Goal: Task Accomplishment & Management: Manage account settings

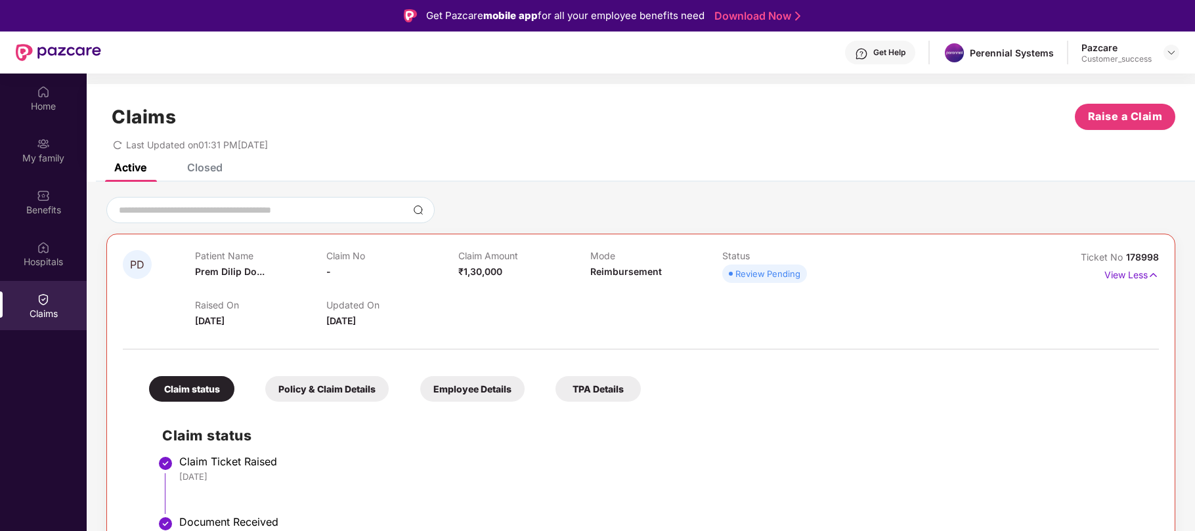
scroll to position [74, 0]
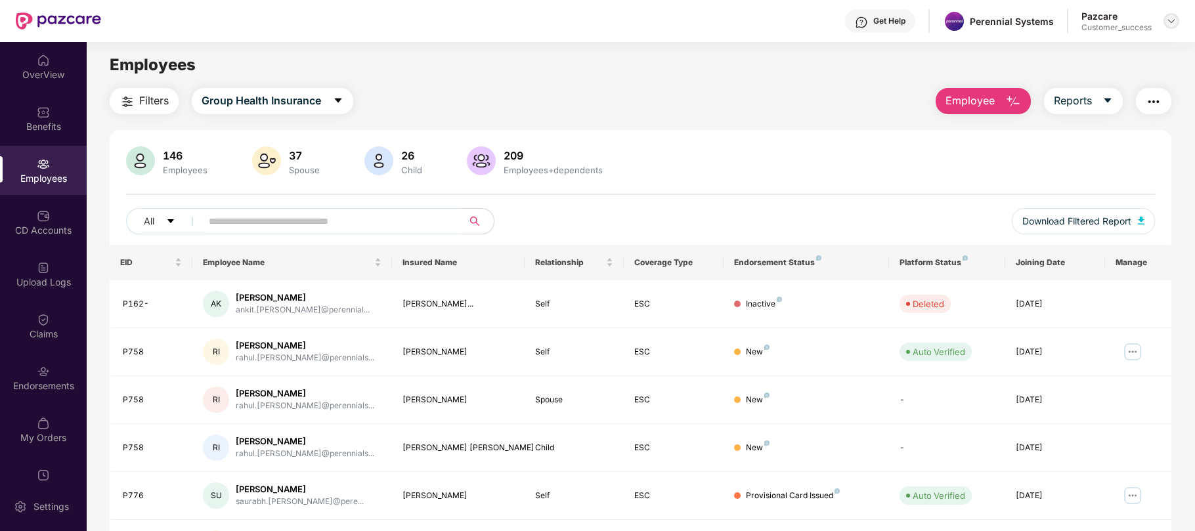
click at [1167, 25] on img at bounding box center [1171, 21] width 11 height 11
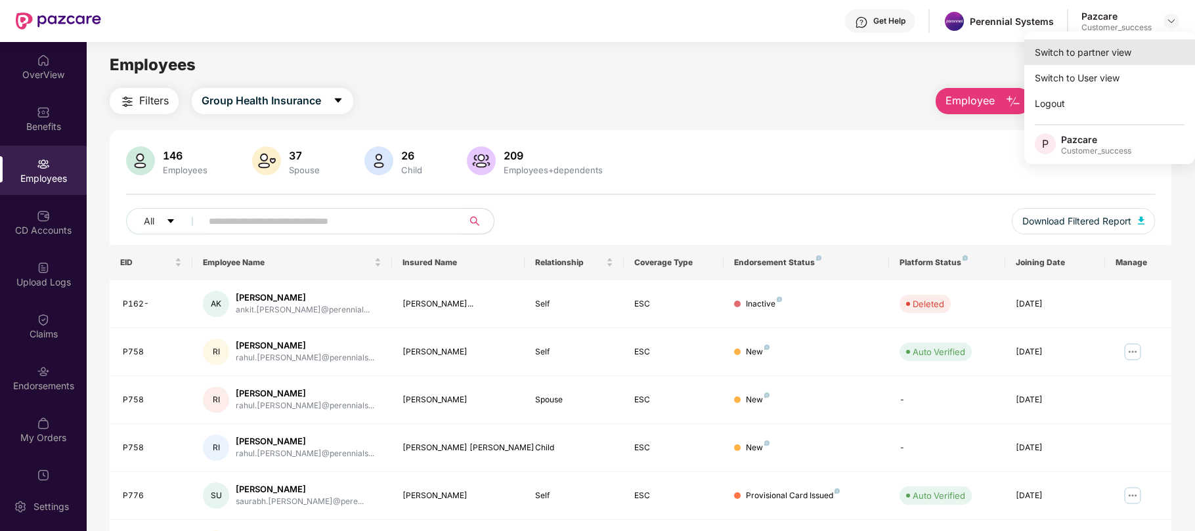
click at [1055, 58] on div "Switch to partner view" at bounding box center [1110, 52] width 171 height 26
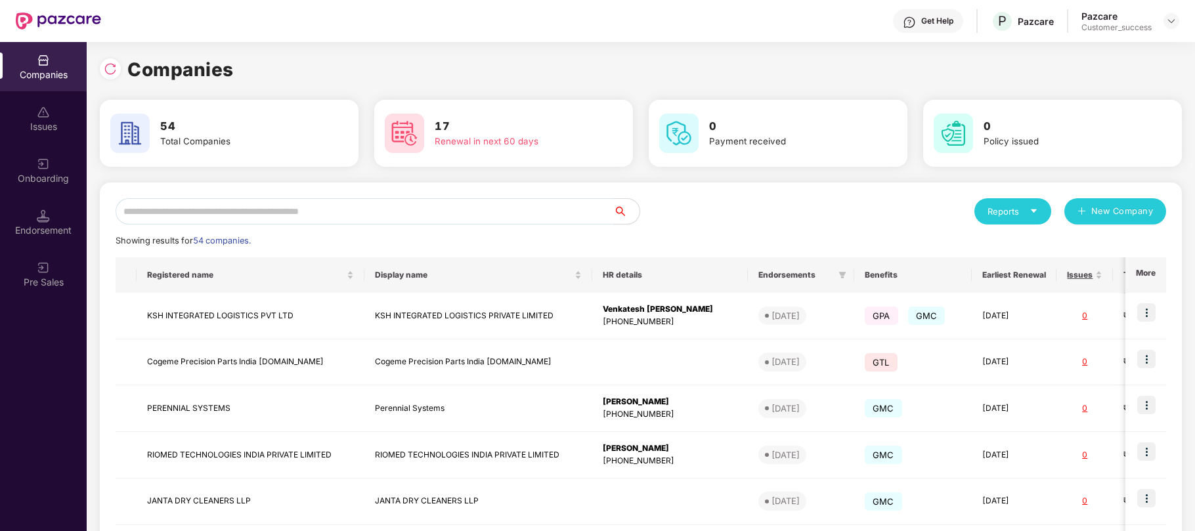
click at [444, 213] on input "text" at bounding box center [365, 211] width 498 height 26
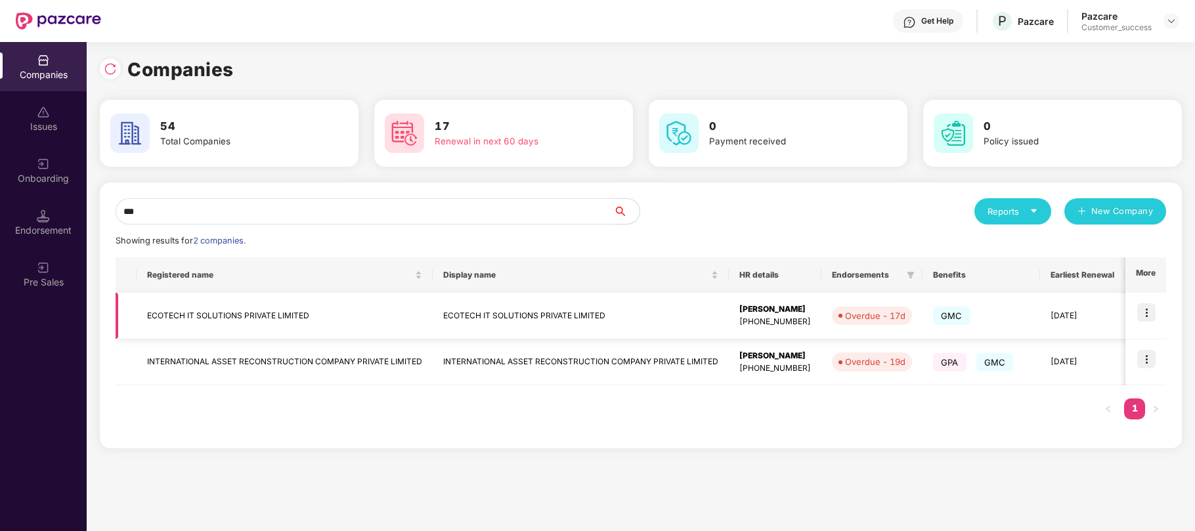
type input "***"
click at [1155, 314] on img at bounding box center [1147, 312] width 18 height 18
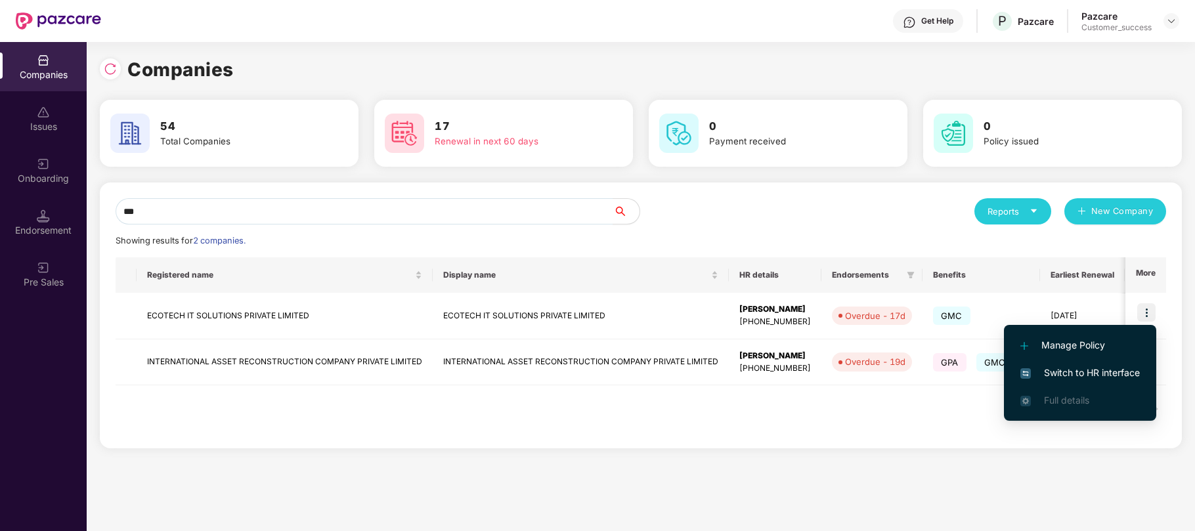
click at [1075, 368] on span "Switch to HR interface" at bounding box center [1081, 373] width 120 height 14
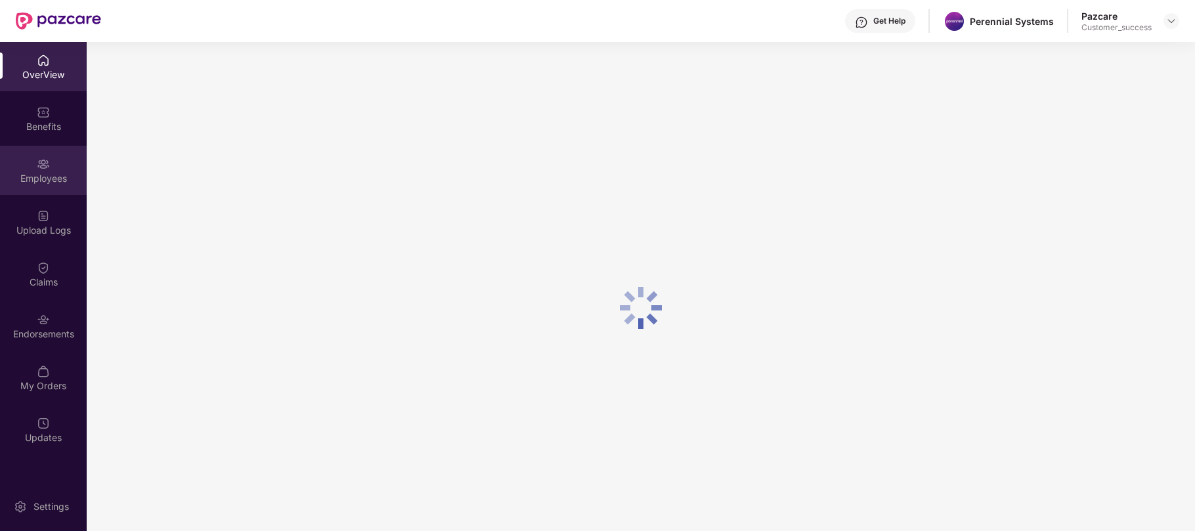
click at [40, 182] on div "Employees" at bounding box center [43, 178] width 87 height 13
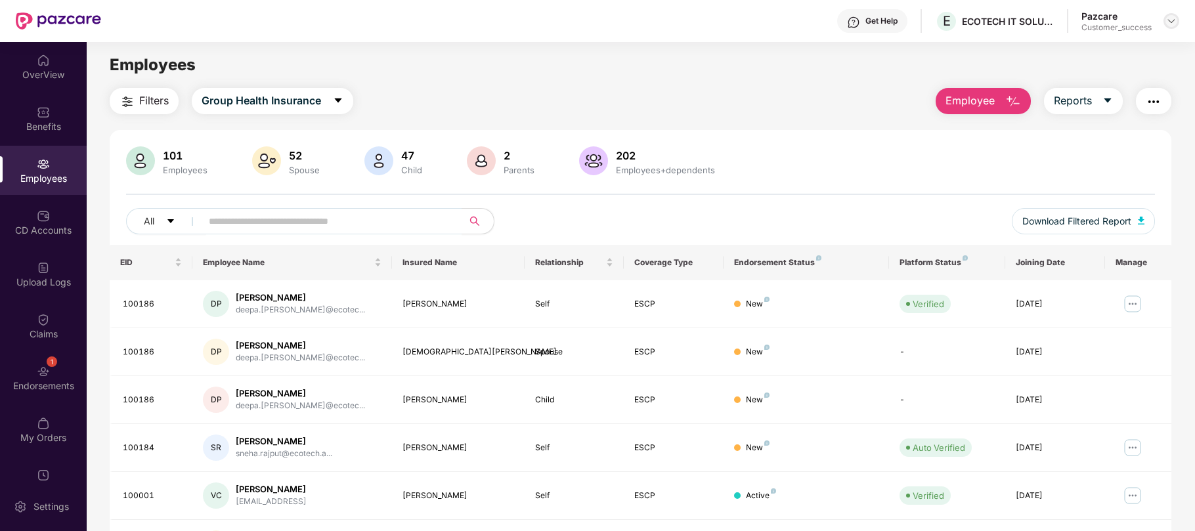
click at [1172, 24] on img at bounding box center [1171, 21] width 11 height 11
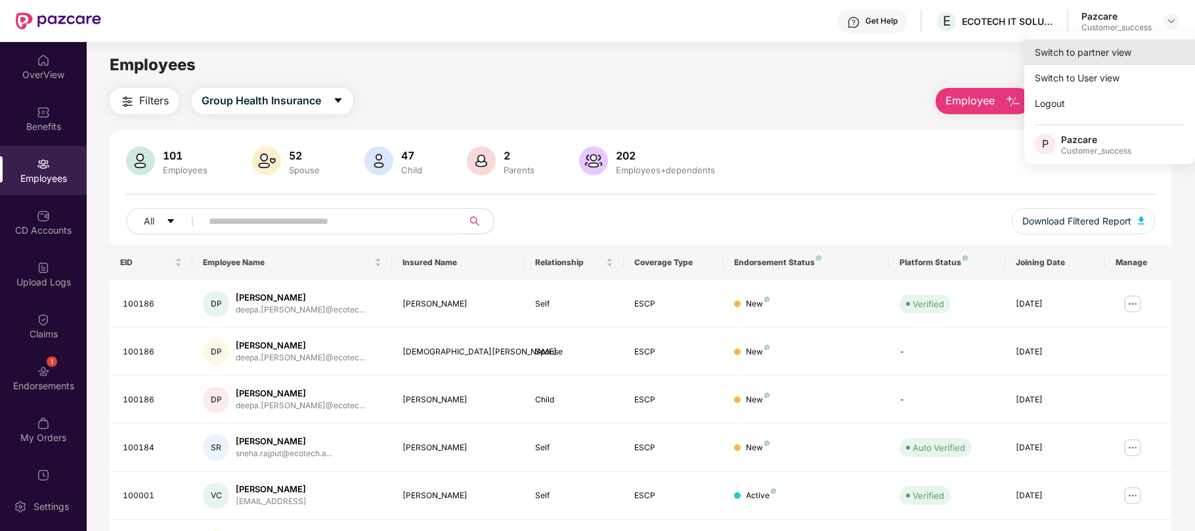
click at [1070, 56] on div "Switch to partner view" at bounding box center [1110, 52] width 171 height 26
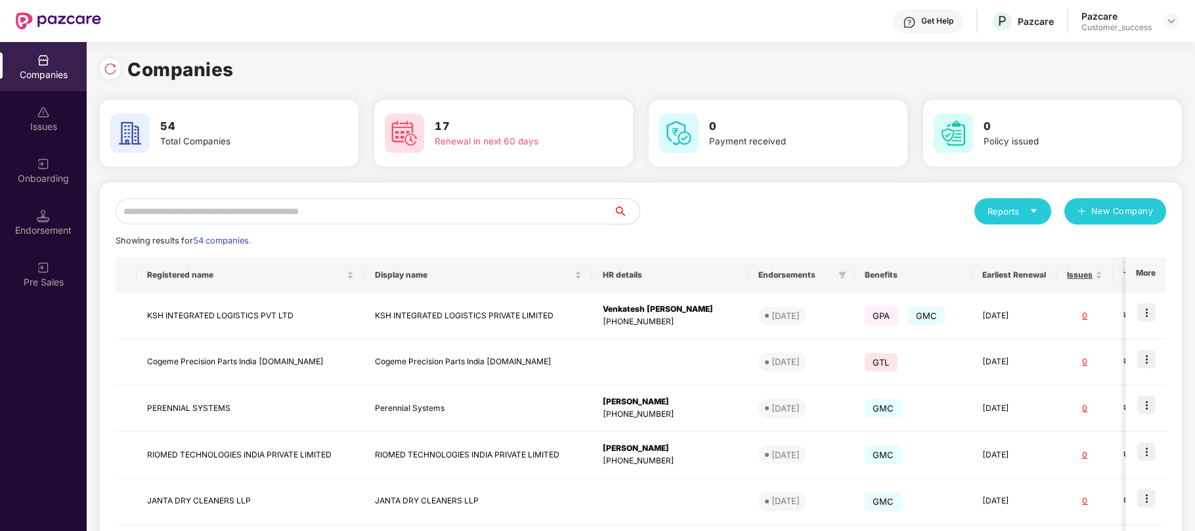
click at [487, 210] on input "text" at bounding box center [365, 211] width 498 height 26
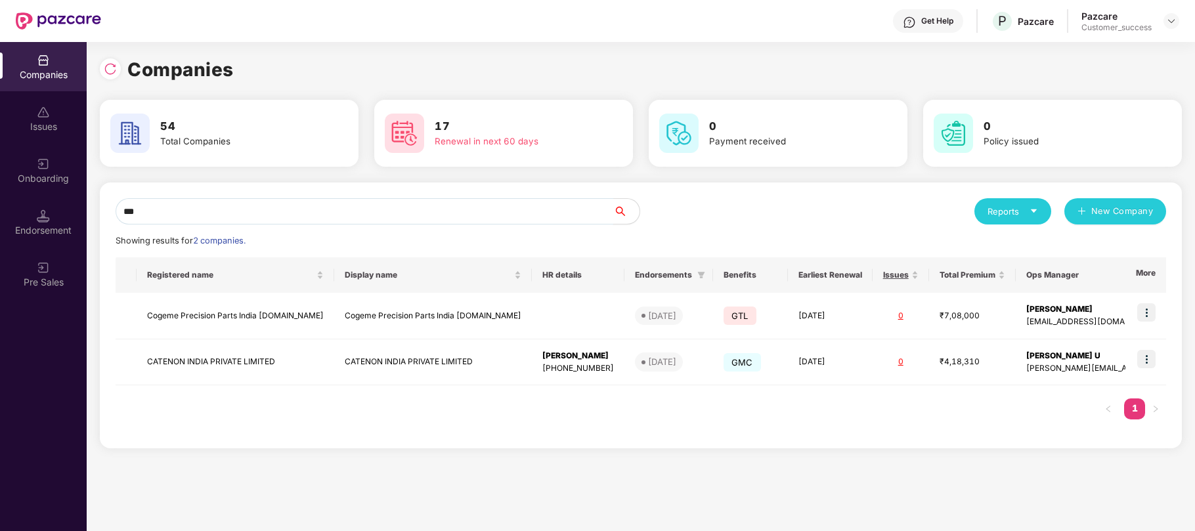
drag, startPoint x: 487, startPoint y: 210, endPoint x: 495, endPoint y: 267, distance: 56.9
click at [495, 267] on div "*** Reports New Company Showing results for 2 companies. Registered name Displa…" at bounding box center [641, 315] width 1051 height 234
type input "*"
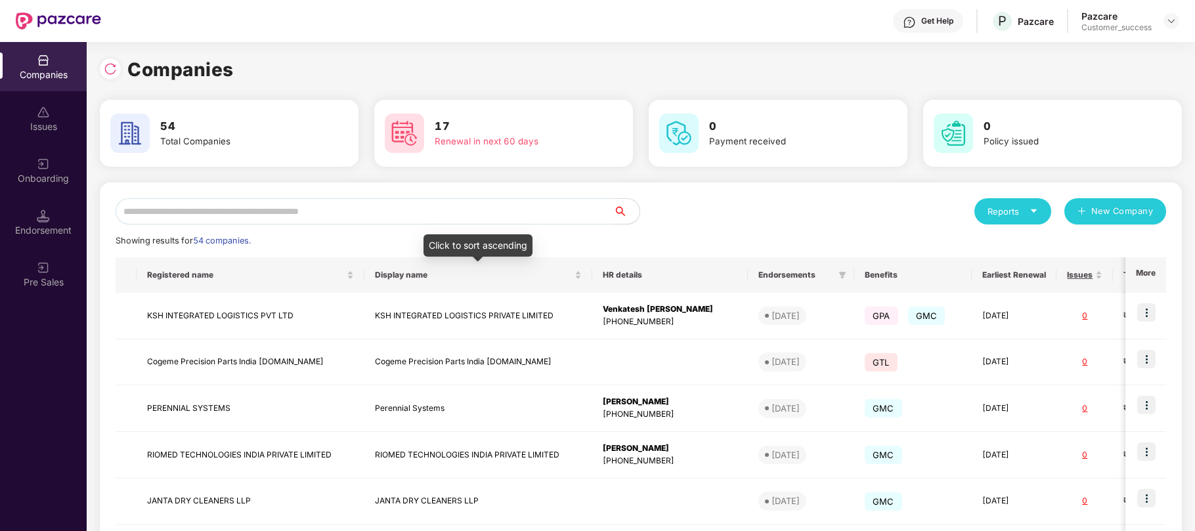
type input "*"
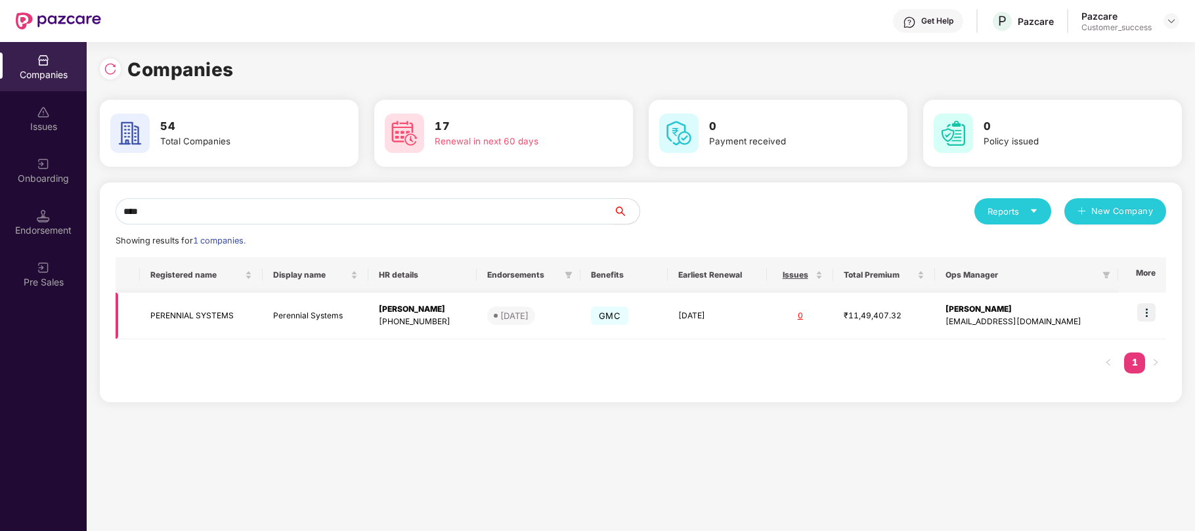
type input "****"
click at [1147, 313] on img at bounding box center [1147, 312] width 18 height 18
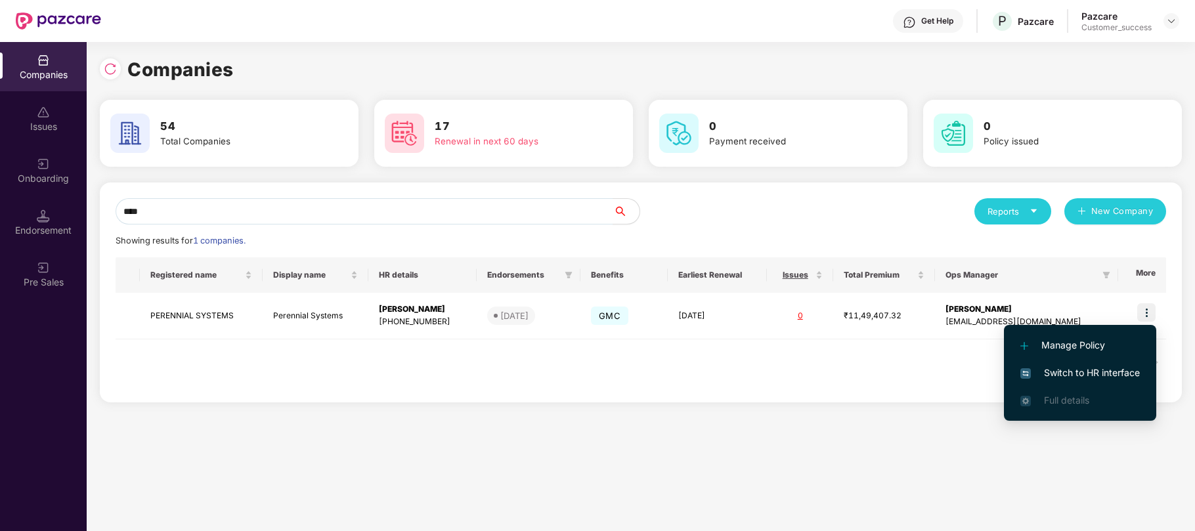
click at [1054, 376] on span "Switch to HR interface" at bounding box center [1081, 373] width 120 height 14
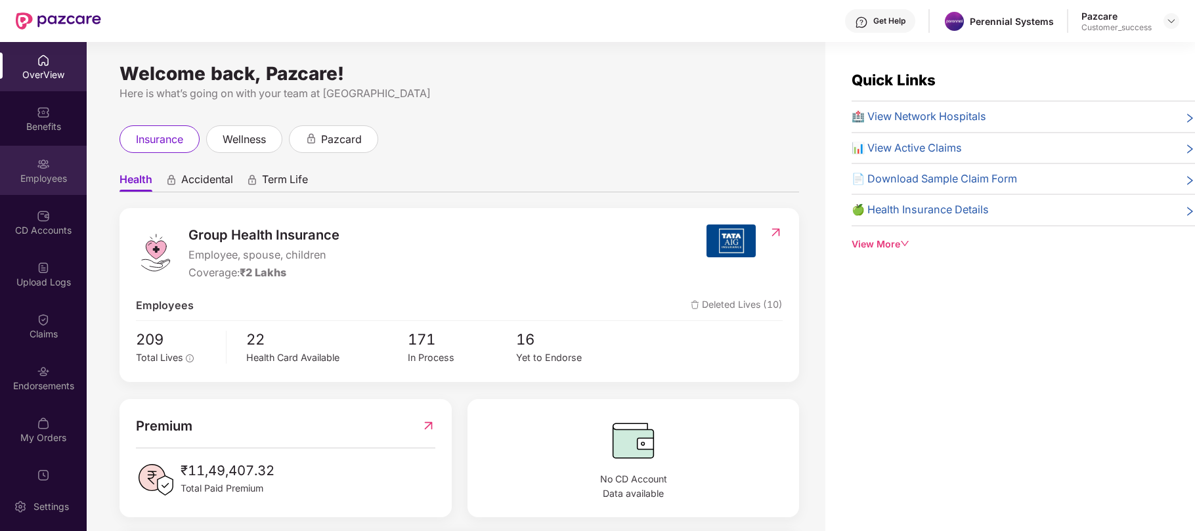
click at [51, 174] on div "Employees" at bounding box center [43, 178] width 87 height 13
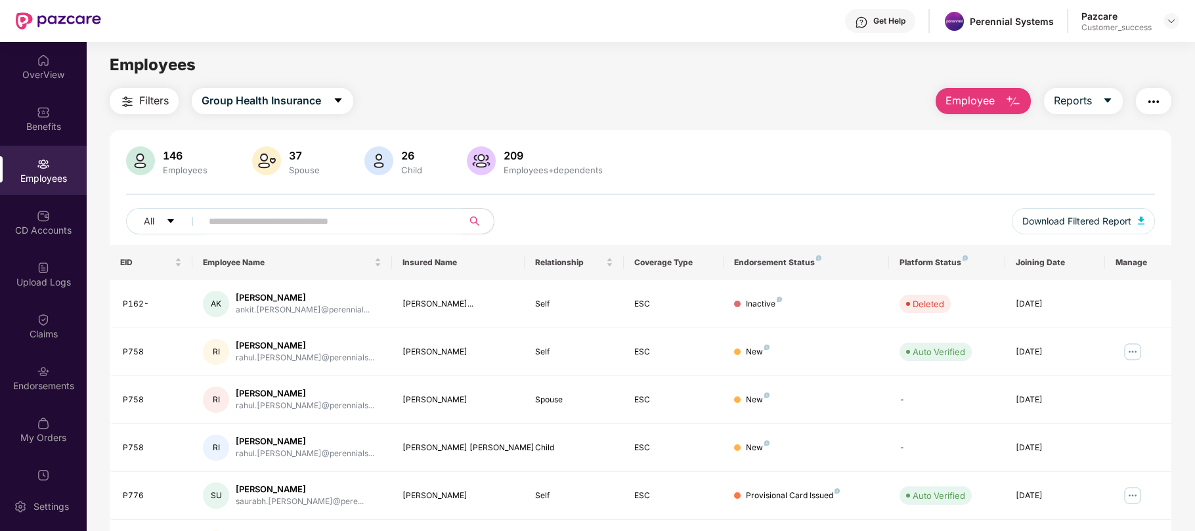
click at [1163, 97] on button "button" at bounding box center [1153, 101] width 35 height 26
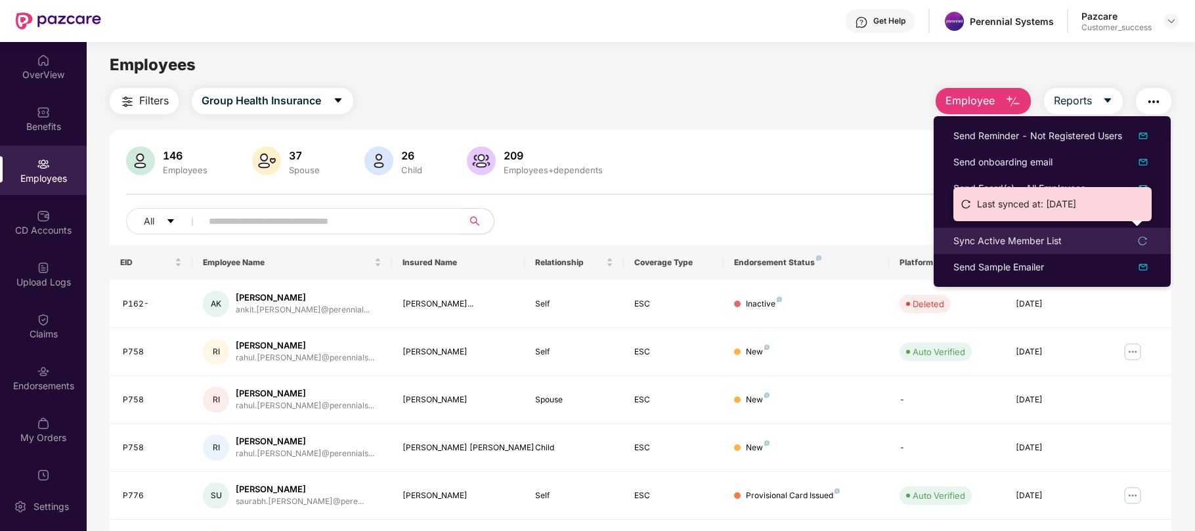
click at [1013, 240] on div "Sync Active Member List" at bounding box center [1008, 241] width 108 height 14
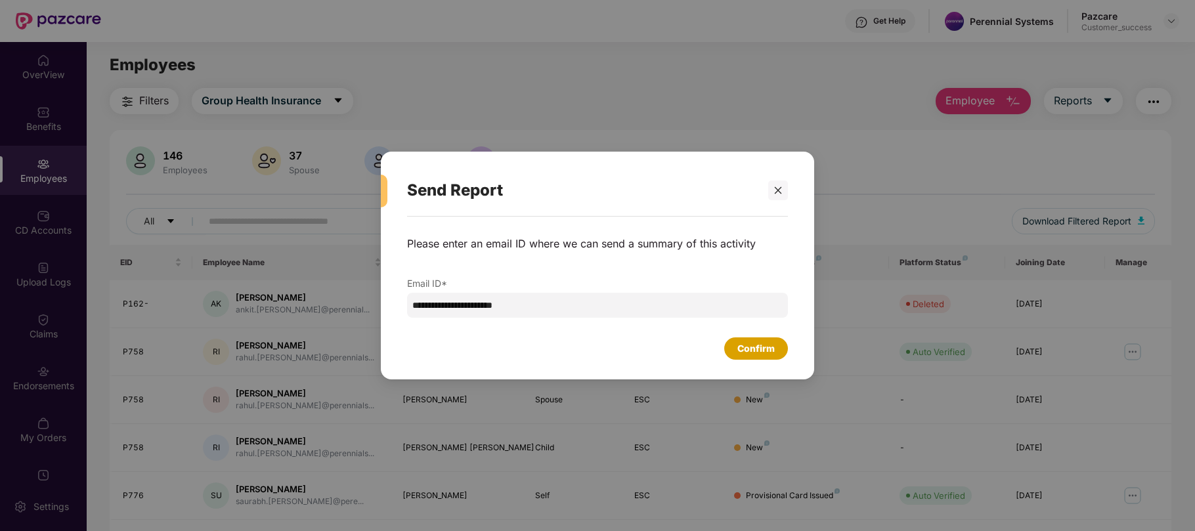
click at [738, 355] on div "Confirm" at bounding box center [756, 349] width 37 height 14
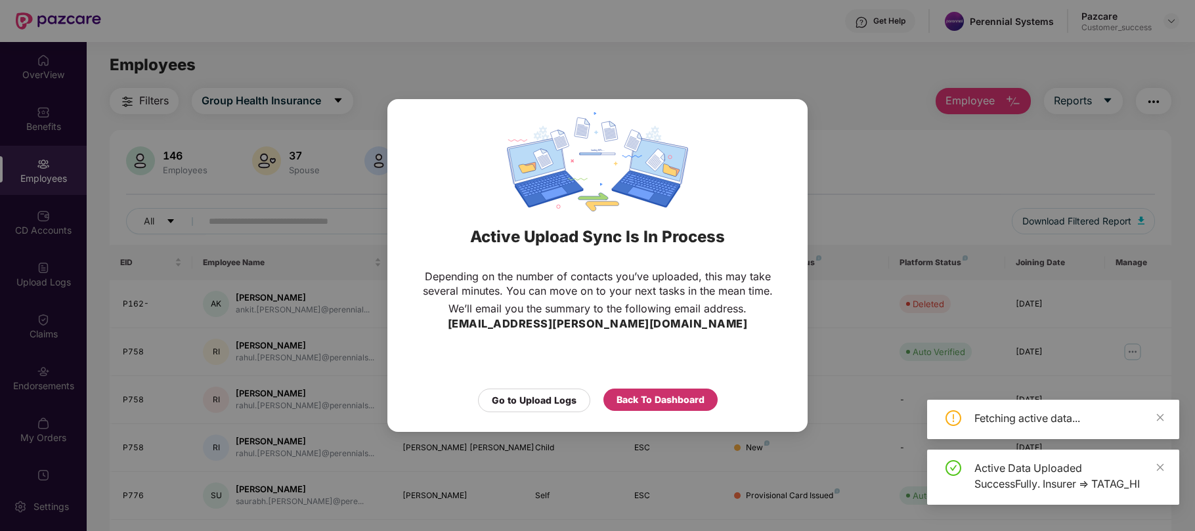
click at [660, 395] on div "Back To Dashboard" at bounding box center [661, 400] width 88 height 14
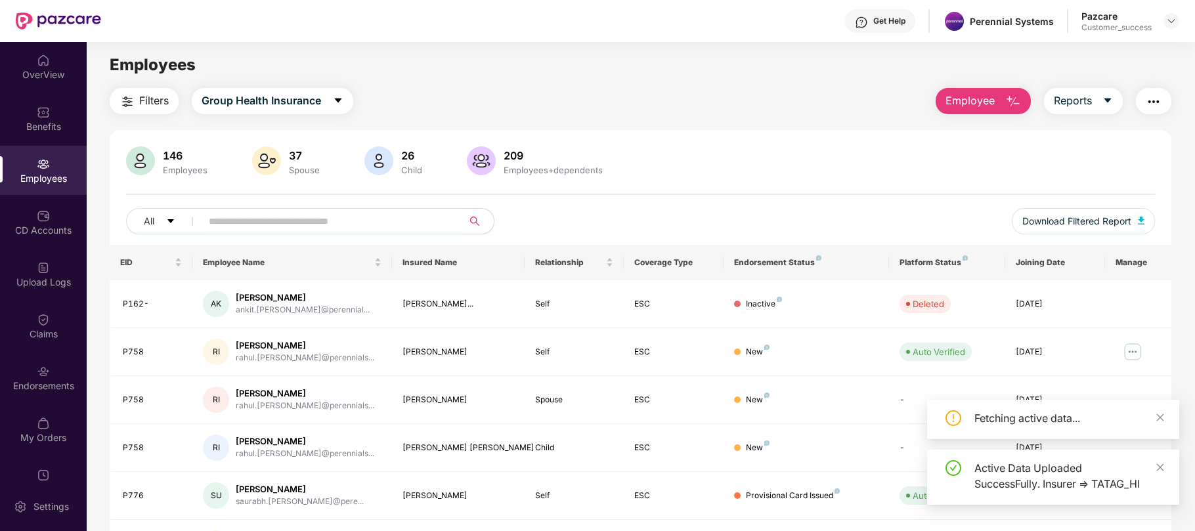
scroll to position [278, 0]
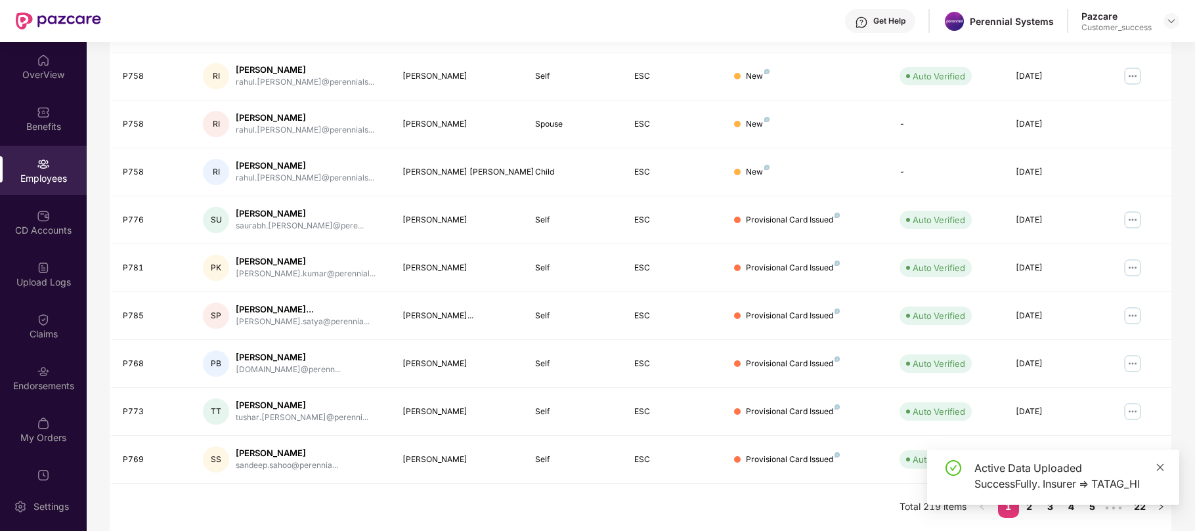
click at [1159, 463] on icon "close" at bounding box center [1160, 467] width 9 height 9
click at [1032, 508] on link "2" at bounding box center [1029, 507] width 21 height 20
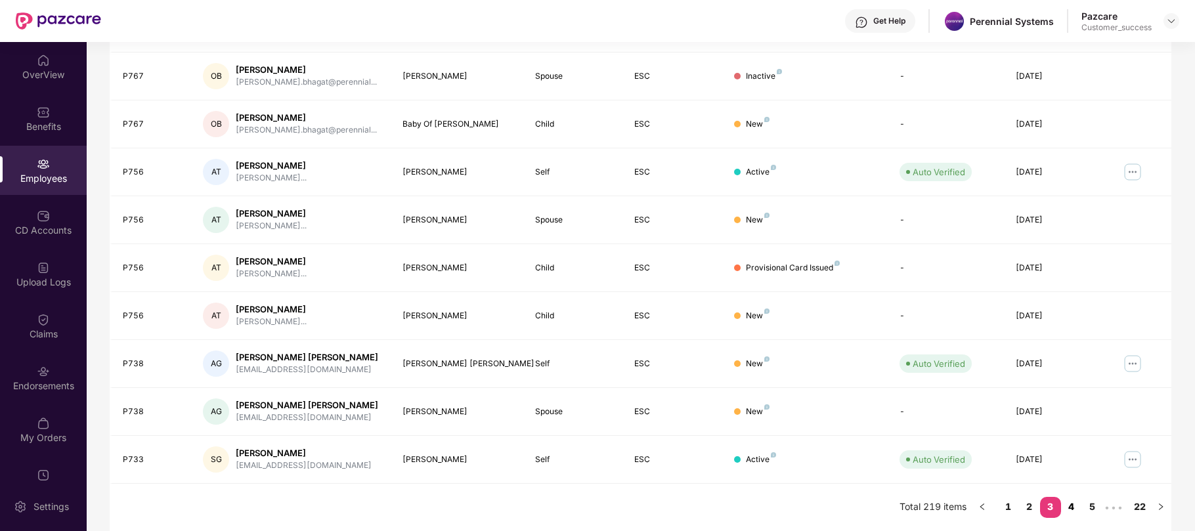
click at [1071, 506] on link "4" at bounding box center [1071, 507] width 21 height 20
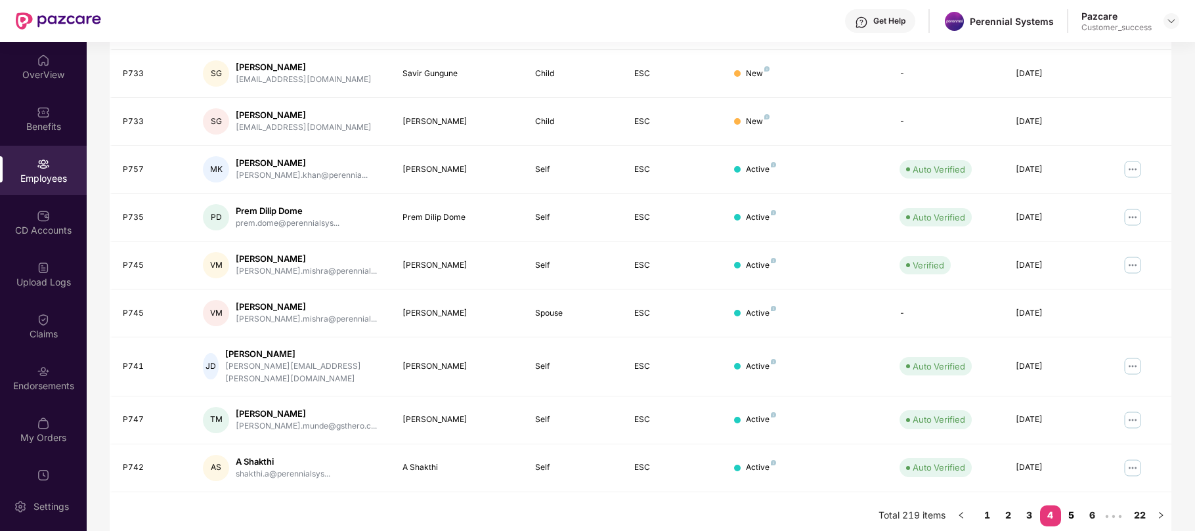
click at [1073, 507] on link "5" at bounding box center [1071, 516] width 21 height 20
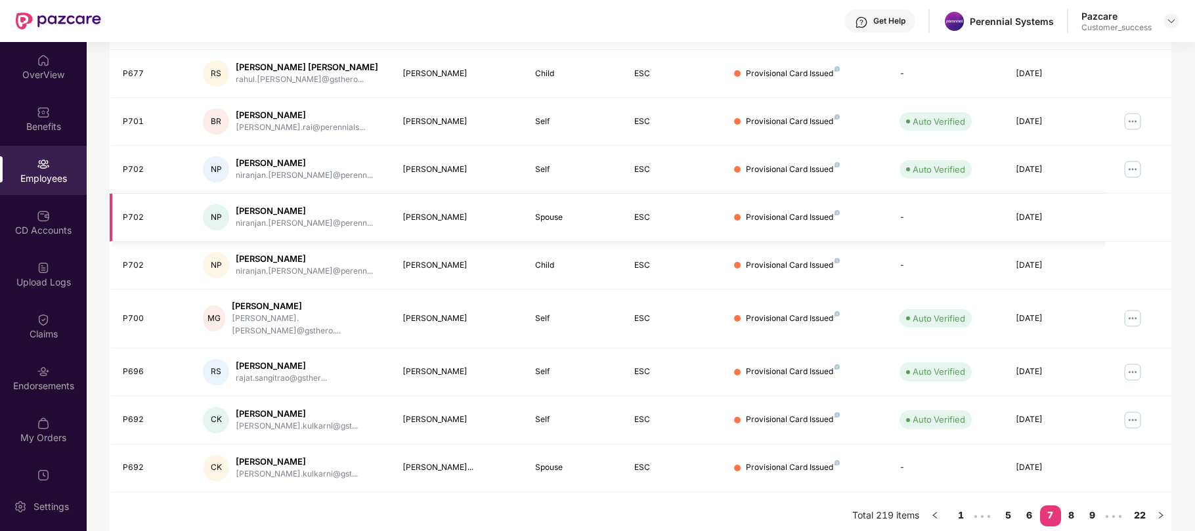
click at [565, 233] on td "Spouse" at bounding box center [575, 218] width 100 height 48
